Goal: Obtain resource: Obtain resource

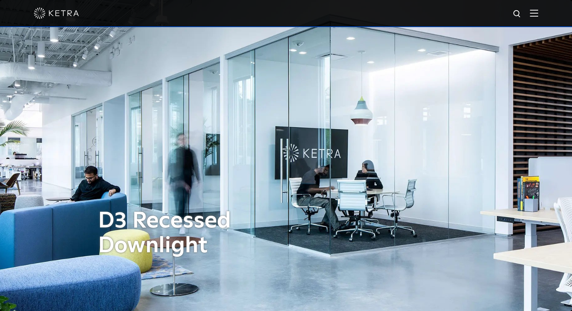
click at [535, 15] on div at bounding box center [286, 13] width 505 height 26
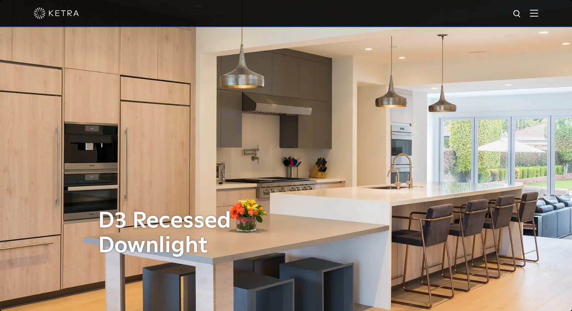
click at [538, 15] on img at bounding box center [534, 12] width 8 height 7
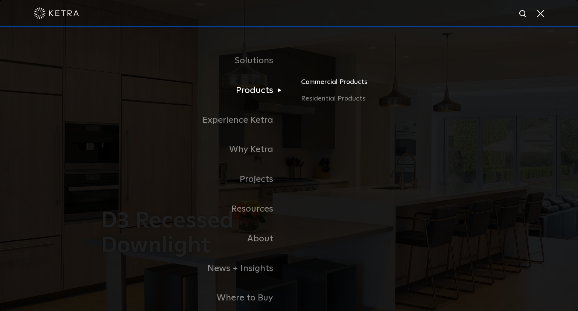
click at [319, 82] on link "Commercial Products" at bounding box center [389, 85] width 176 height 17
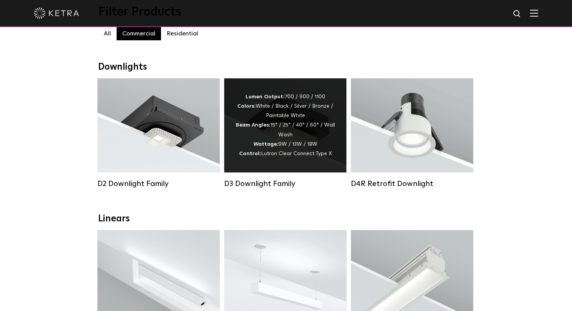
scroll to position [75, 0]
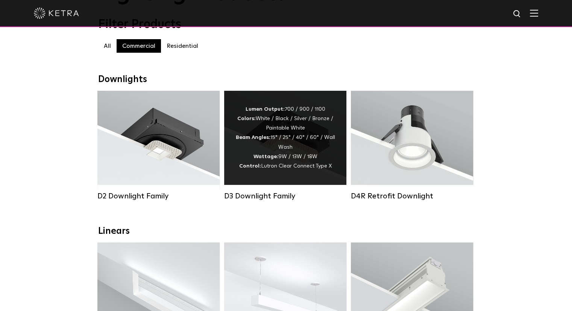
click at [271, 192] on div "D3 Downlight Family" at bounding box center [285, 146] width 122 height 110
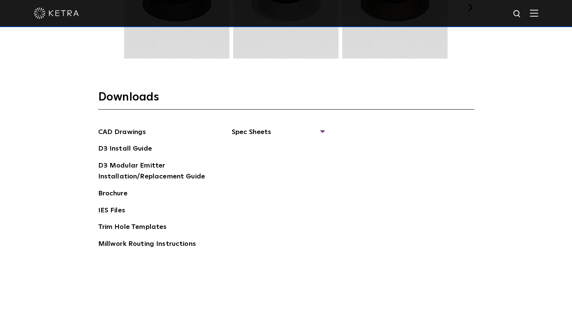
scroll to position [1129, 0]
click at [257, 131] on span "Spec Sheets" at bounding box center [278, 134] width 92 height 17
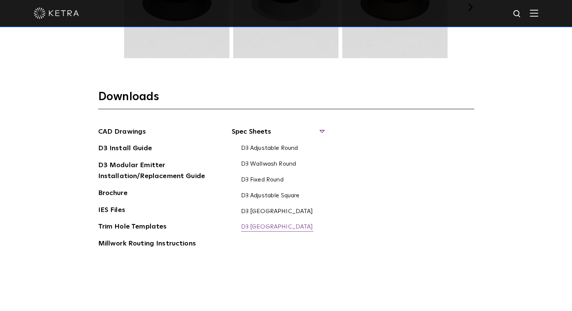
click at [259, 228] on link "D3 Fixed Square" at bounding box center [277, 227] width 72 height 8
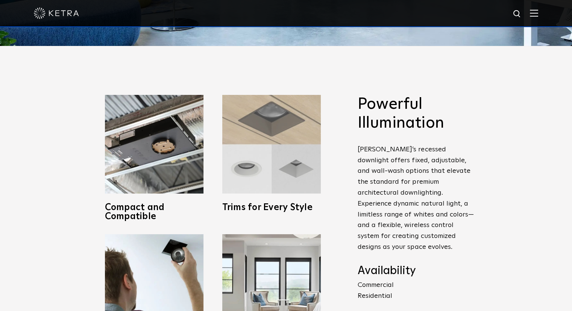
scroll to position [263, 0]
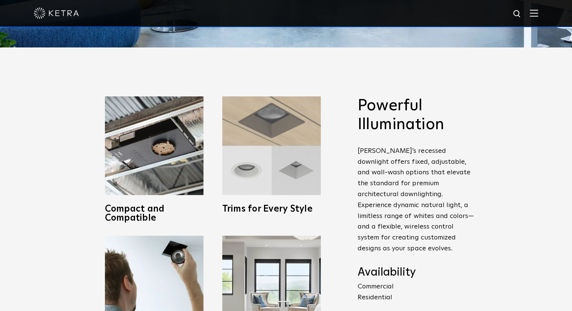
click at [283, 168] on img at bounding box center [271, 145] width 99 height 99
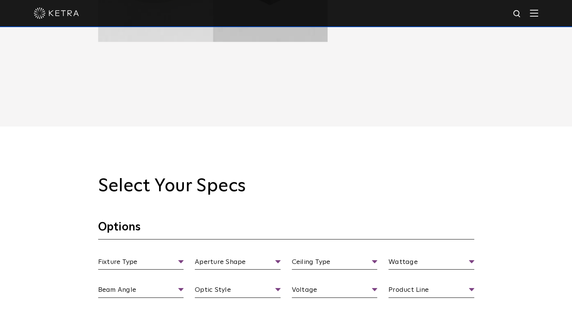
scroll to position [602, 0]
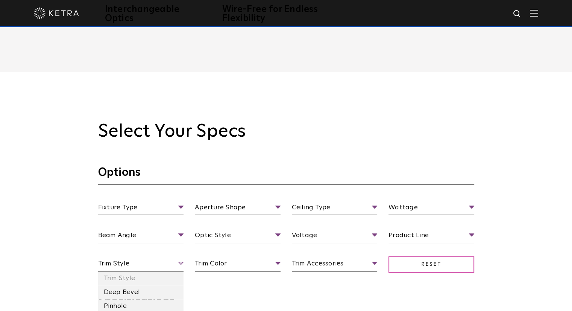
click at [119, 268] on span "Trim Style" at bounding box center [141, 264] width 86 height 13
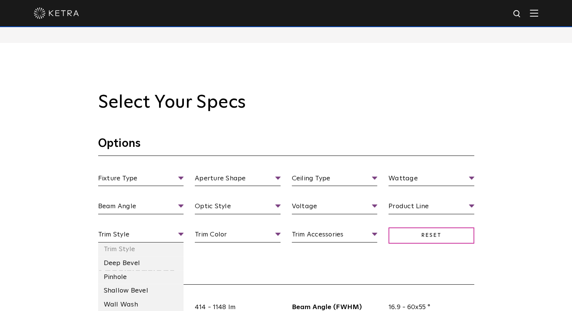
scroll to position [677, 0]
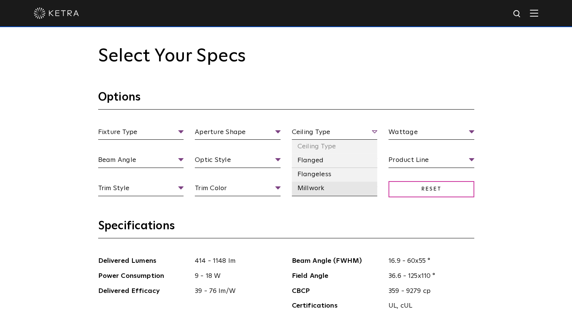
click at [310, 186] on li "Millwork" at bounding box center [335, 188] width 86 height 14
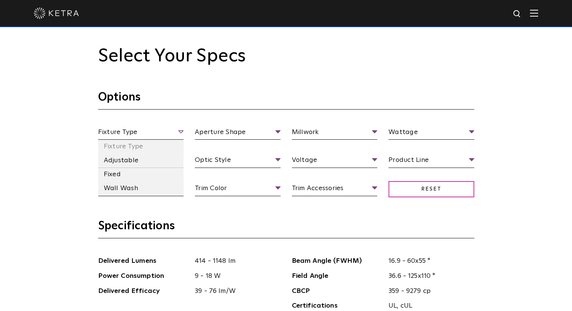
click at [158, 130] on span "Fixture Type" at bounding box center [141, 133] width 86 height 13
click at [123, 173] on li "Fixed" at bounding box center [141, 174] width 86 height 14
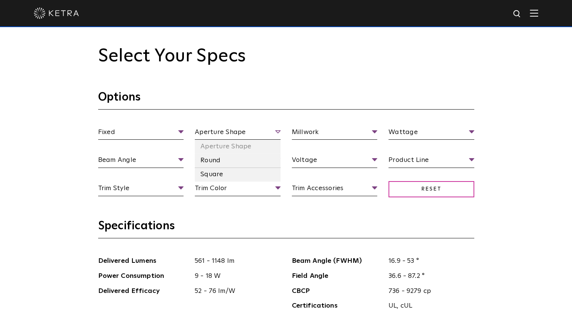
click at [224, 134] on span "Aperture Shape" at bounding box center [238, 133] width 86 height 13
click at [209, 174] on li "Square" at bounding box center [238, 174] width 86 height 14
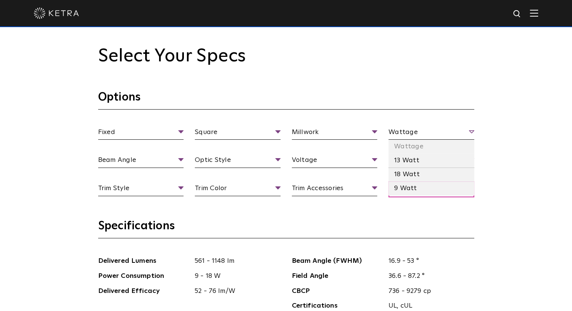
click at [432, 133] on span "Wattage" at bounding box center [432, 133] width 86 height 13
click at [412, 174] on li "18 Watt" at bounding box center [432, 174] width 86 height 14
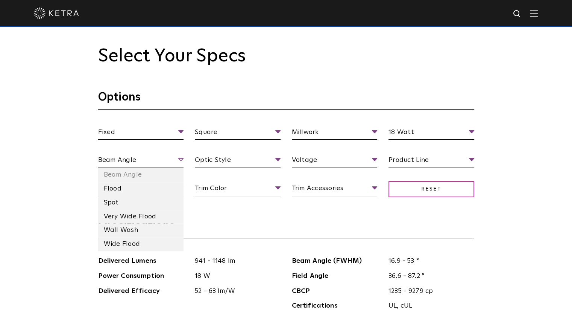
click at [144, 156] on span "Beam Angle" at bounding box center [141, 161] width 86 height 13
click at [120, 190] on li "Flood" at bounding box center [141, 189] width 86 height 14
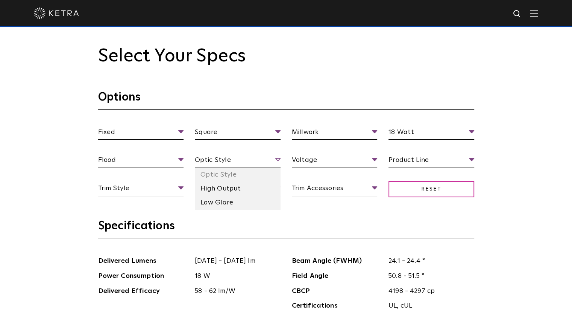
click at [216, 161] on span "Optic Style" at bounding box center [238, 161] width 86 height 13
click at [216, 188] on li "High Output" at bounding box center [238, 189] width 86 height 14
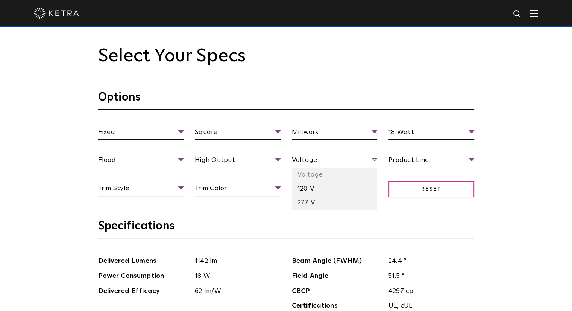
click at [306, 159] on span "Voltage" at bounding box center [335, 161] width 86 height 13
click at [303, 190] on li "120 V" at bounding box center [335, 189] width 86 height 14
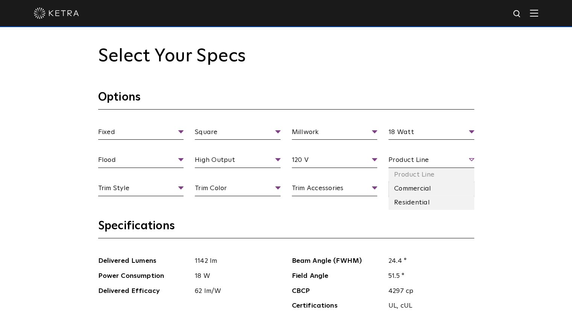
click at [401, 164] on span "Product Line" at bounding box center [432, 161] width 86 height 13
click at [399, 187] on li "Commercial" at bounding box center [432, 189] width 86 height 14
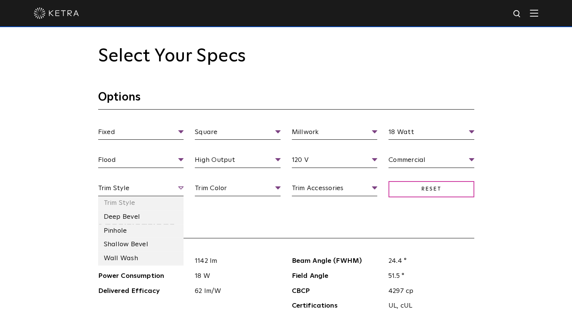
click at [132, 183] on span "Trim Style" at bounding box center [141, 189] width 86 height 13
click at [114, 242] on li "Shallow Bevel" at bounding box center [141, 244] width 86 height 14
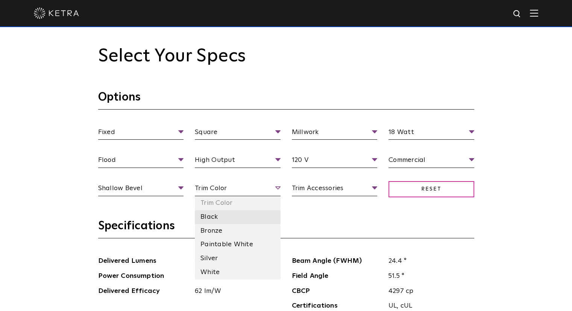
drag, startPoint x: 213, startPoint y: 187, endPoint x: 209, endPoint y: 211, distance: 24.8
click at [213, 188] on span "Trim Color" at bounding box center [238, 189] width 86 height 13
click at [207, 233] on li "Bronze" at bounding box center [238, 231] width 86 height 14
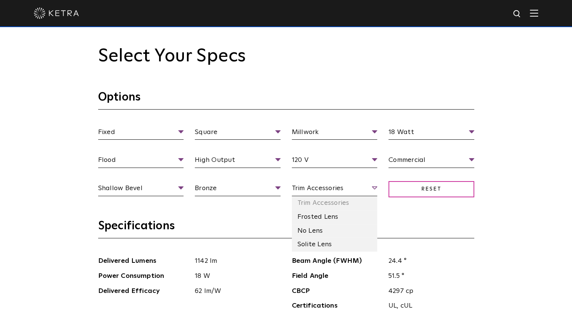
click at [330, 188] on span "Trim Accessories" at bounding box center [335, 189] width 86 height 13
click at [315, 220] on li "Frosted Lens" at bounding box center [335, 217] width 86 height 14
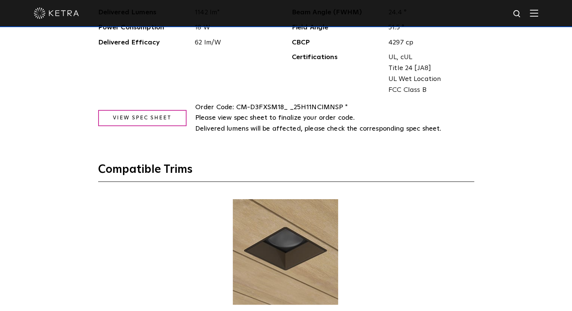
scroll to position [903, 0]
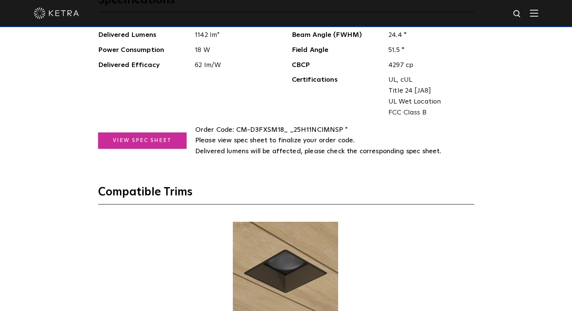
click at [153, 145] on link "View Spec Sheet" at bounding box center [142, 140] width 88 height 16
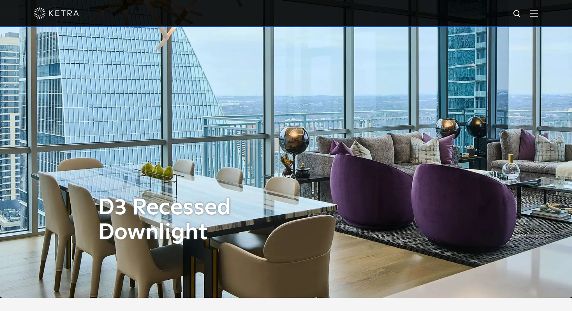
scroll to position [0, 0]
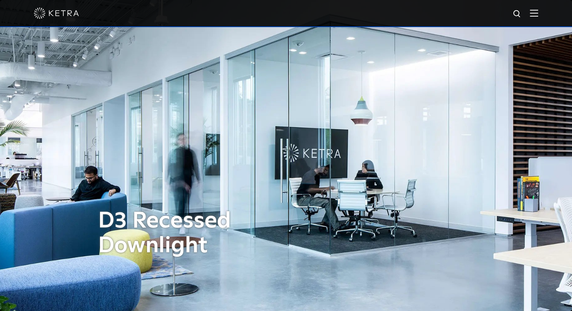
click at [538, 11] on img at bounding box center [534, 12] width 8 height 7
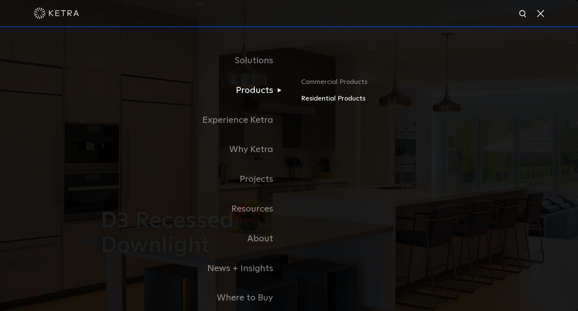
click at [310, 98] on link "Residential Products" at bounding box center [389, 98] width 176 height 11
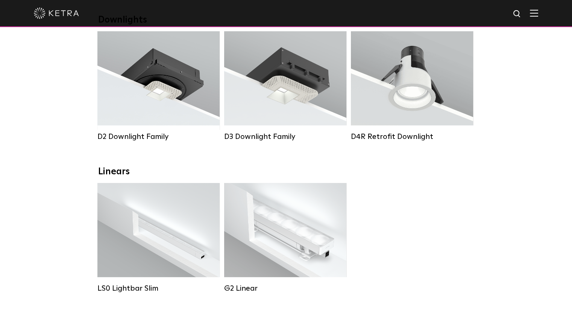
scroll to position [151, 0]
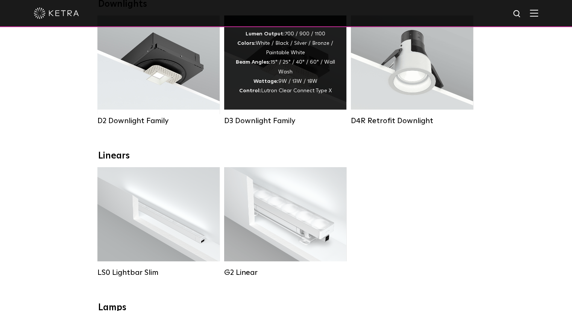
click at [272, 113] on div "D3 Downlight Family" at bounding box center [285, 70] width 122 height 110
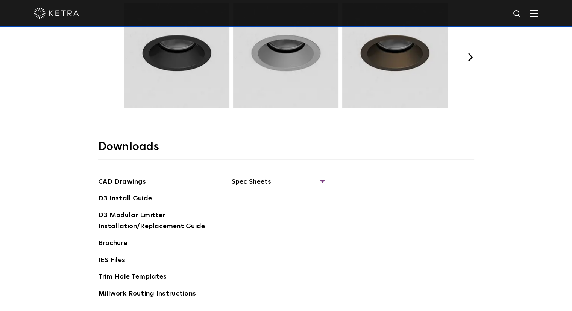
scroll to position [1129, 0]
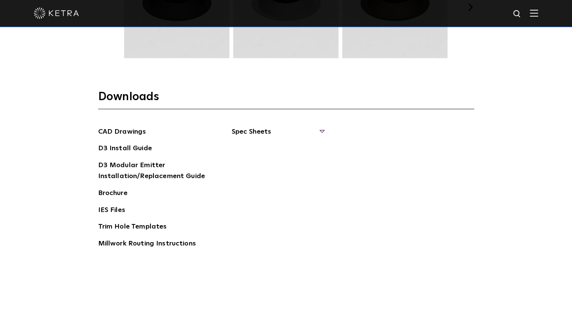
click at [259, 136] on span "Spec Sheets" at bounding box center [278, 134] width 92 height 17
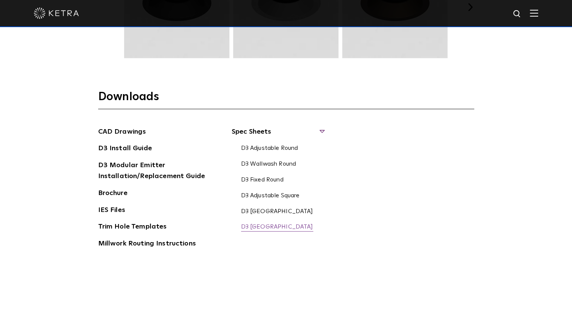
click at [250, 226] on link "D3 [GEOGRAPHIC_DATA]" at bounding box center [277, 227] width 72 height 8
